Goal: Use online tool/utility: Utilize a website feature to perform a specific function

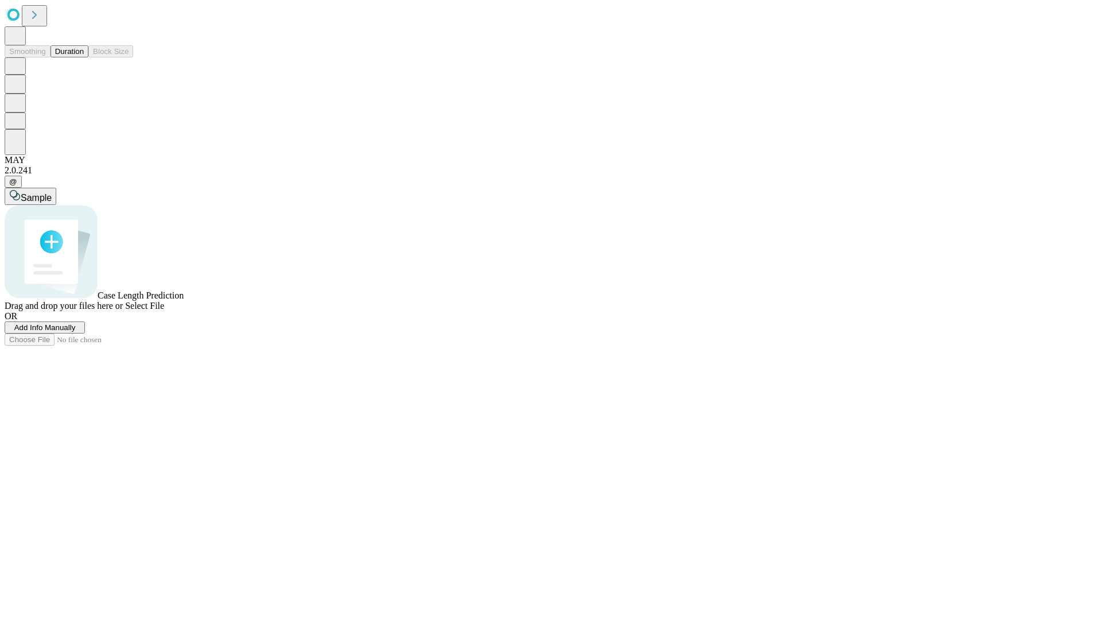
click at [84, 57] on button "Duration" at bounding box center [69, 51] width 38 height 12
click at [76, 332] on span "Add Info Manually" at bounding box center [44, 327] width 61 height 9
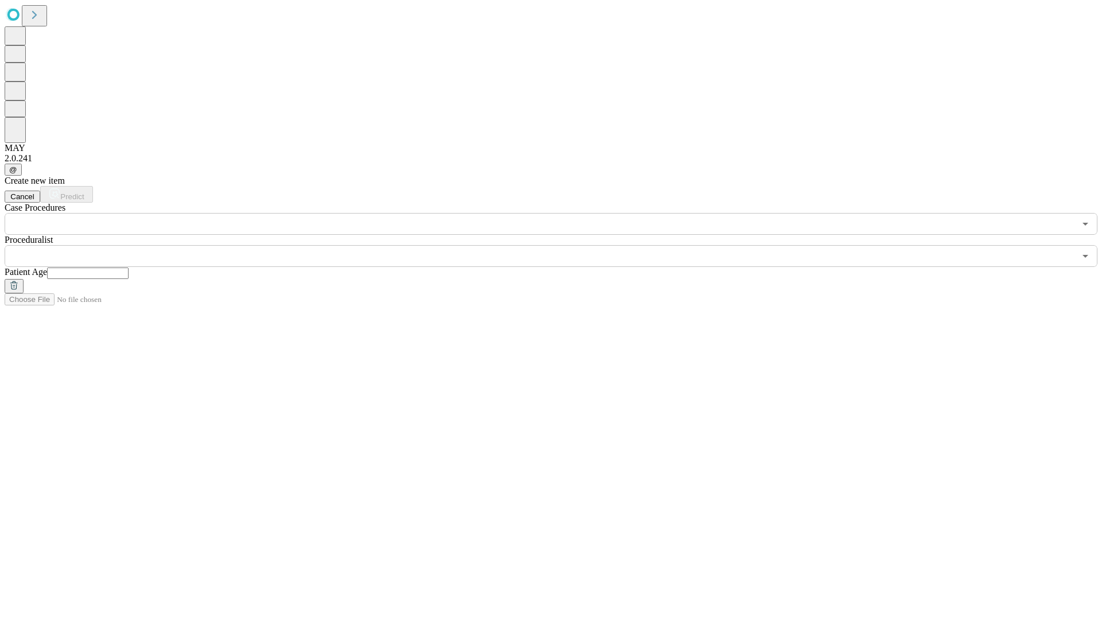
click at [129, 267] on input "text" at bounding box center [87, 272] width 81 height 11
type input "*"
click at [559, 245] on input "text" at bounding box center [540, 256] width 1070 height 22
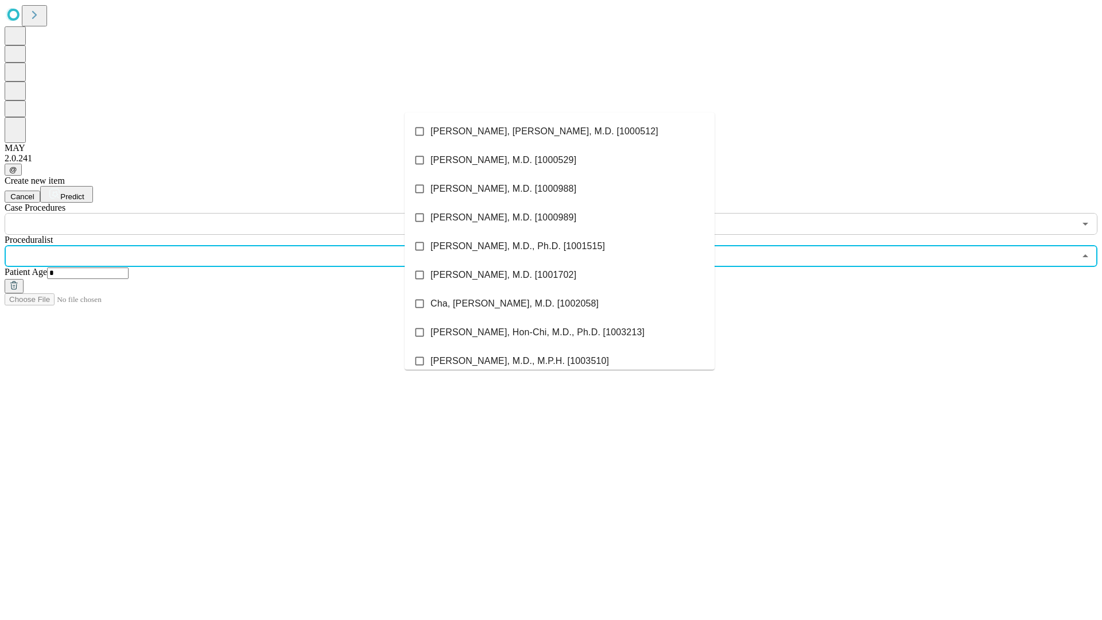
click at [559, 131] on li "[PERSON_NAME], [PERSON_NAME], M.D. [1000512]" at bounding box center [559, 131] width 310 height 29
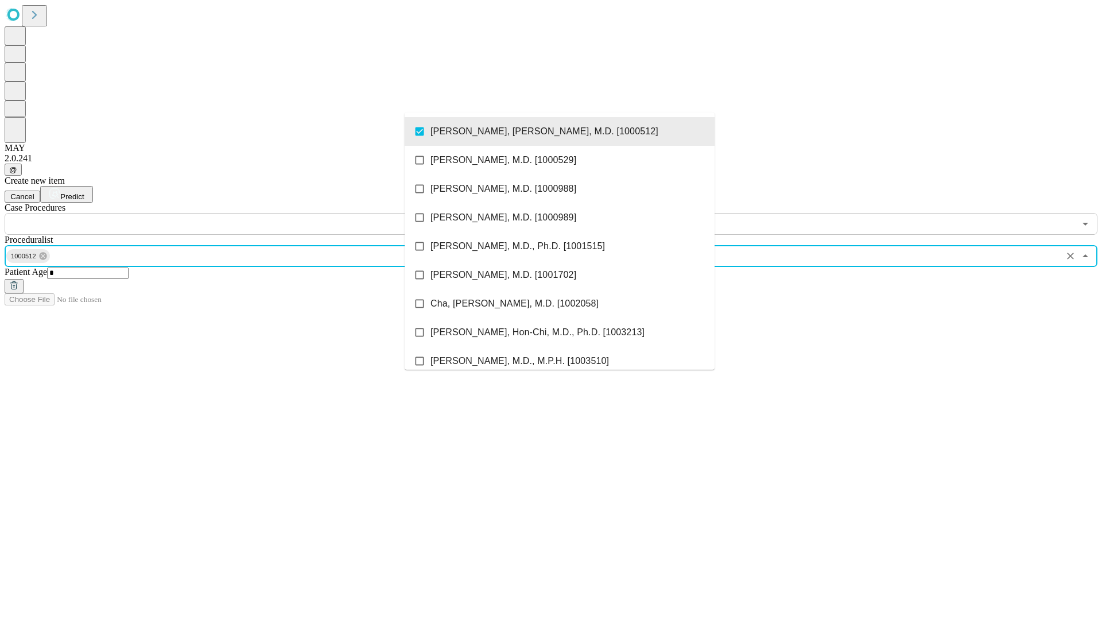
click at [241, 213] on input "text" at bounding box center [540, 224] width 1070 height 22
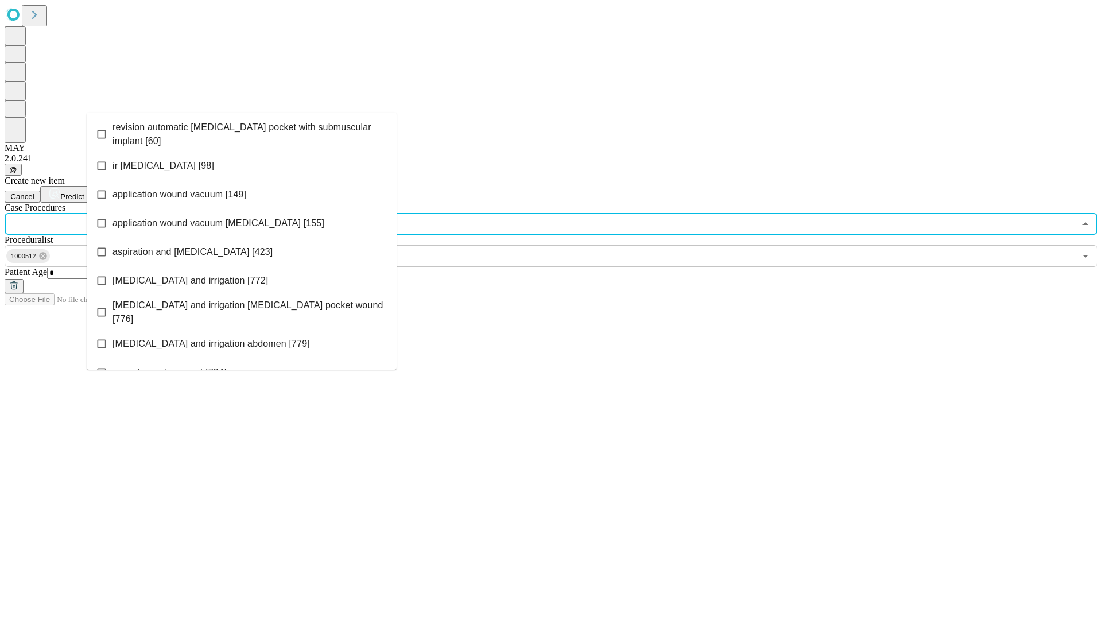
click at [242, 131] on span "revision automatic [MEDICAL_DATA] pocket with submuscular implant [60]" at bounding box center [249, 134] width 275 height 28
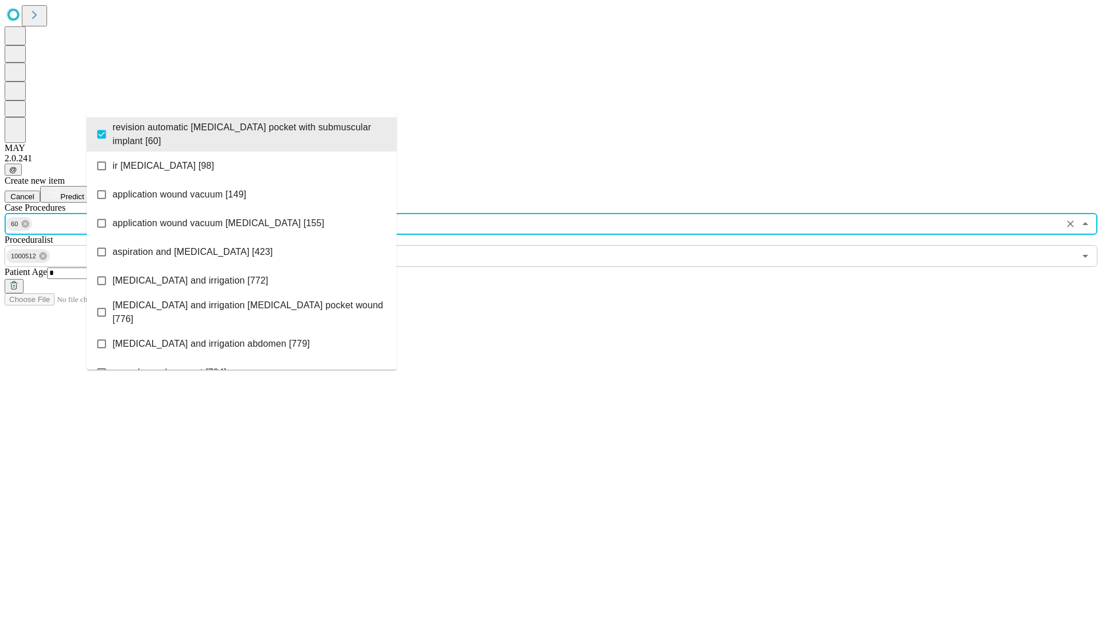
click at [84, 192] on span "Predict" at bounding box center [72, 196] width 24 height 9
